Goal: Check status: Check status

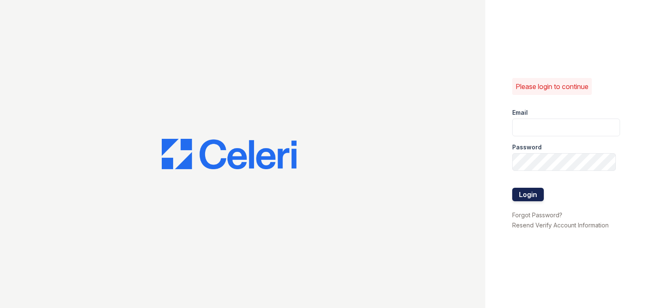
type input "Thornbury.am@cafmanagement.com"
click at [537, 198] on button "Login" at bounding box center [528, 193] width 32 height 13
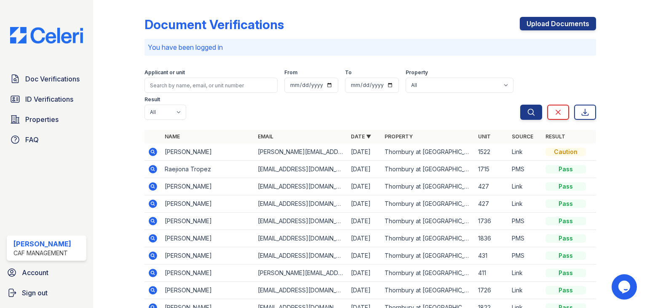
click at [153, 155] on icon at bounding box center [153, 152] width 10 height 10
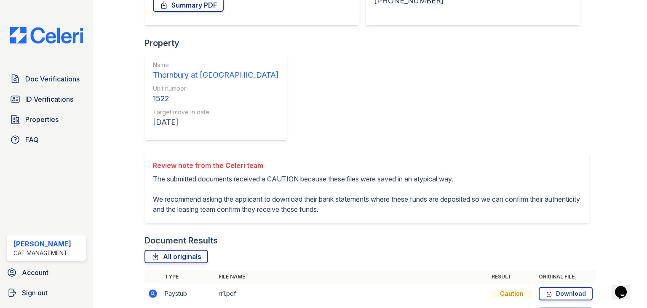
scroll to position [171, 0]
click at [149, 289] on icon at bounding box center [153, 293] width 8 height 8
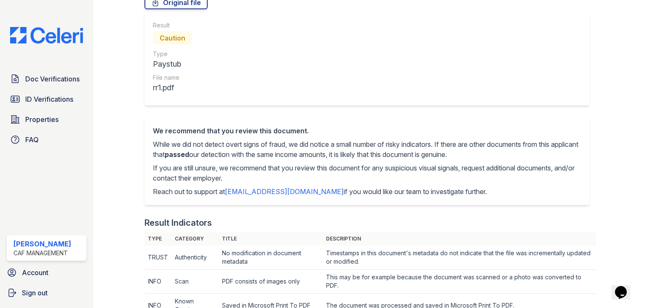
scroll to position [29, 0]
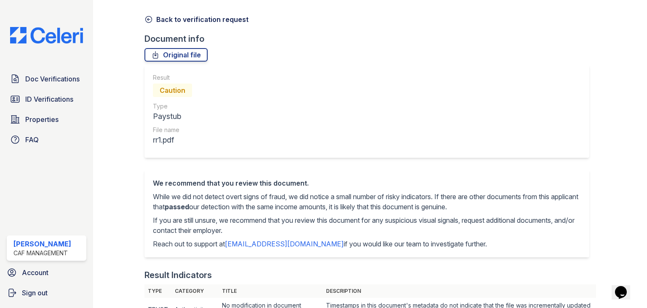
click at [148, 19] on icon at bounding box center [148, 19] width 6 height 6
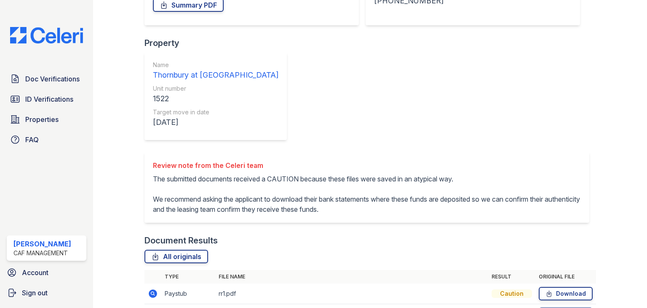
scroll to position [171, 0]
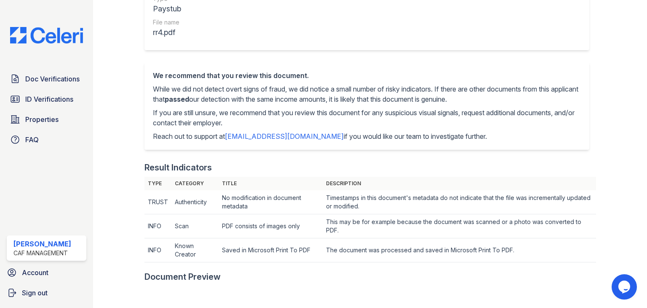
scroll to position [29, 0]
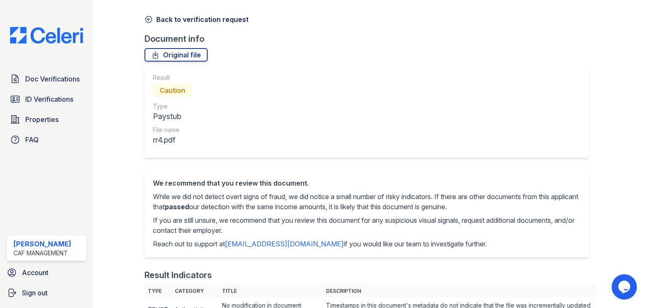
click at [150, 22] on icon at bounding box center [149, 19] width 8 height 8
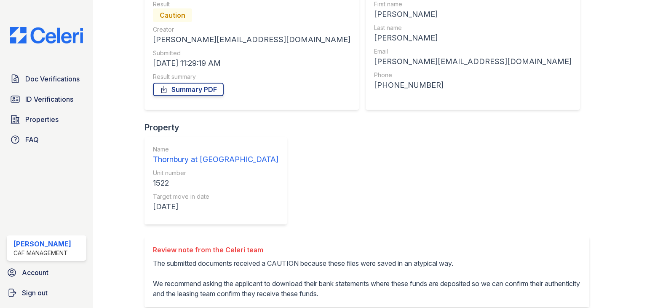
scroll to position [171, 0]
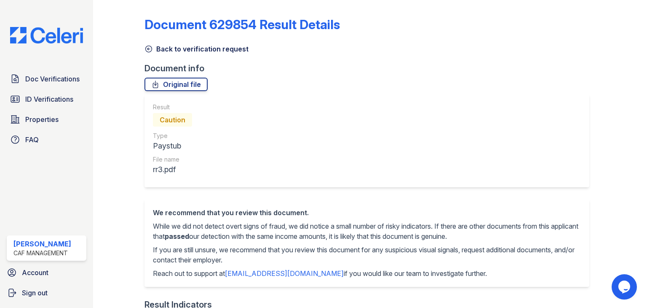
drag, startPoint x: 148, startPoint y: 46, endPoint x: 149, endPoint y: 59, distance: 12.7
click at [148, 46] on icon at bounding box center [148, 49] width 6 height 6
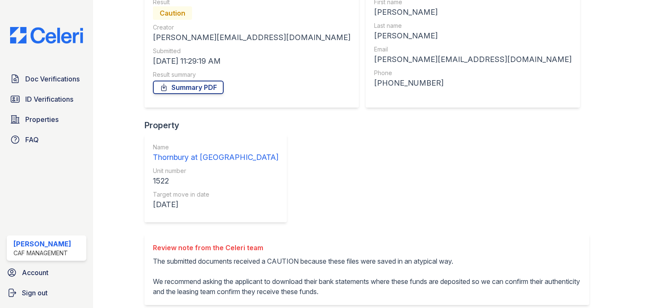
scroll to position [171, 0]
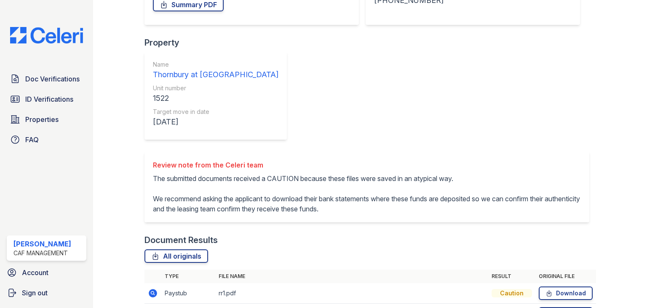
click at [150, 283] on td at bounding box center [153, 293] width 17 height 21
click at [150, 289] on icon at bounding box center [153, 293] width 8 height 8
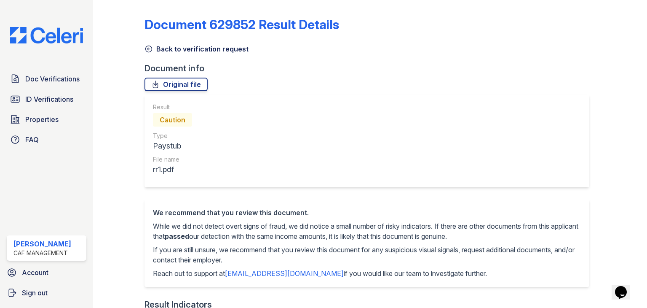
click at [146, 48] on icon at bounding box center [149, 49] width 8 height 8
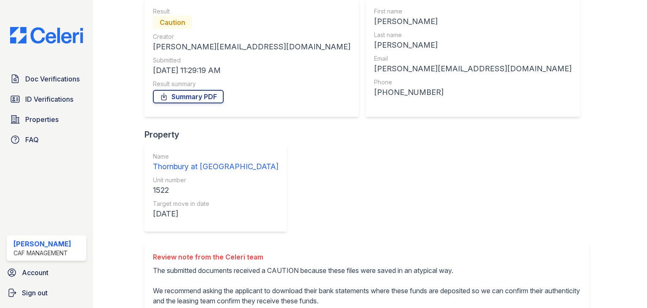
scroll to position [171, 0]
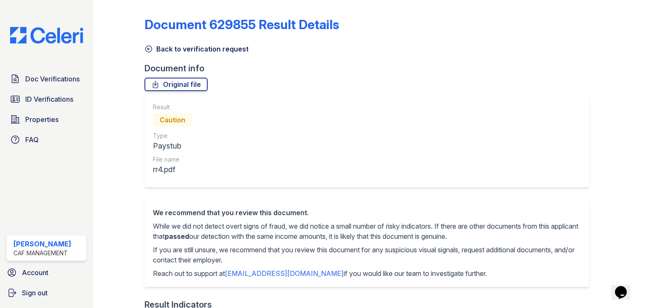
click at [150, 45] on icon at bounding box center [149, 49] width 8 height 8
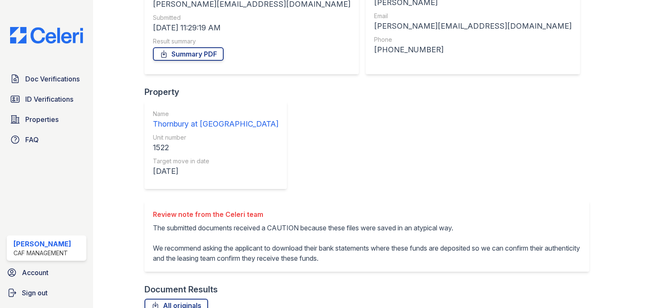
scroll to position [171, 0]
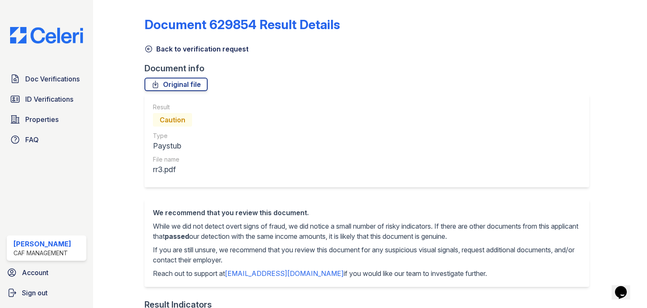
click at [147, 48] on icon at bounding box center [149, 49] width 8 height 8
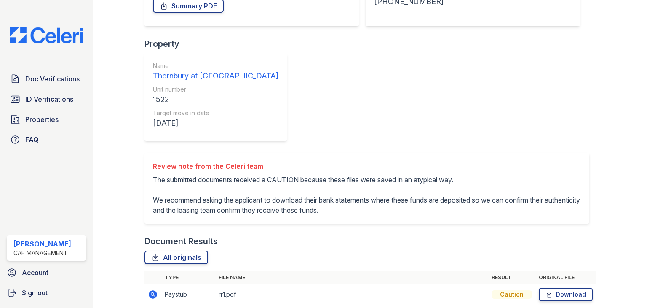
scroll to position [171, 0]
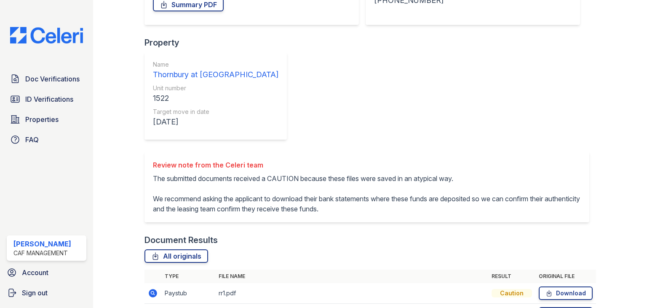
click at [153, 307] on icon at bounding box center [153, 313] width 10 height 10
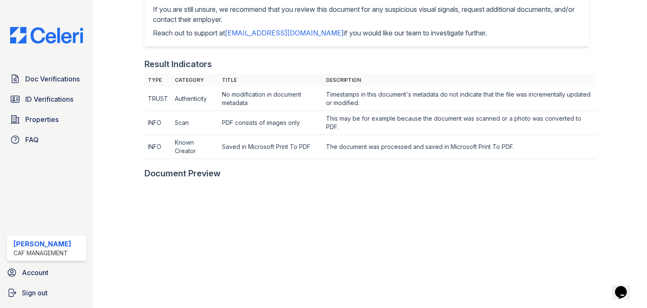
scroll to position [29, 0]
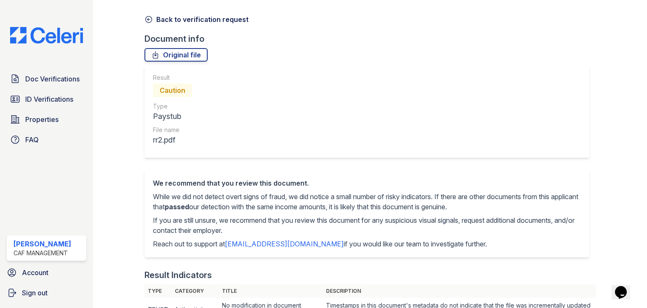
click at [146, 21] on icon at bounding box center [149, 19] width 8 height 8
